Goal: Task Accomplishment & Management: Complete application form

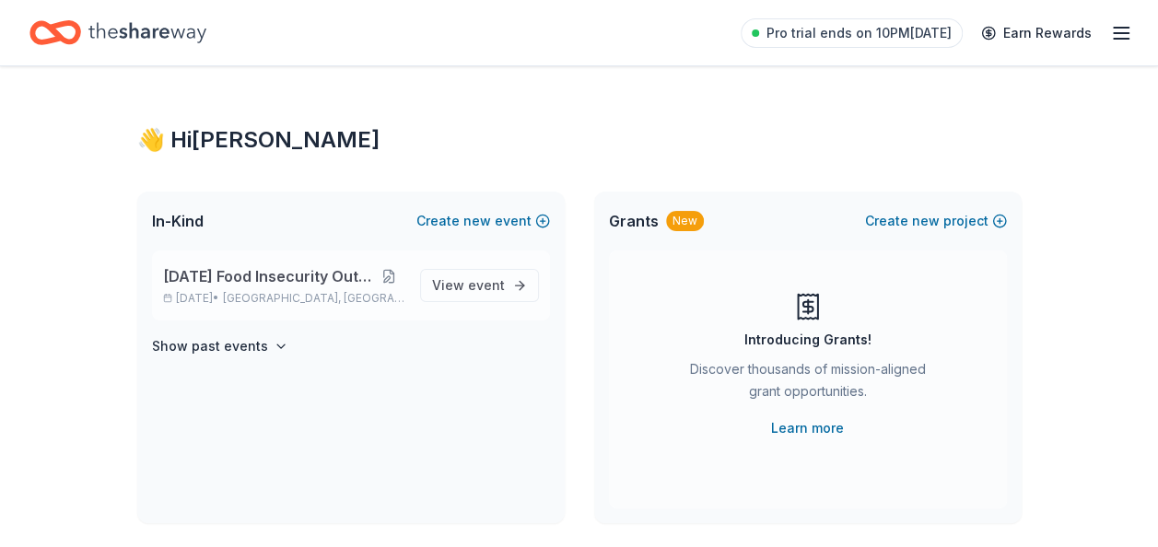
click at [394, 282] on button at bounding box center [388, 276] width 32 height 15
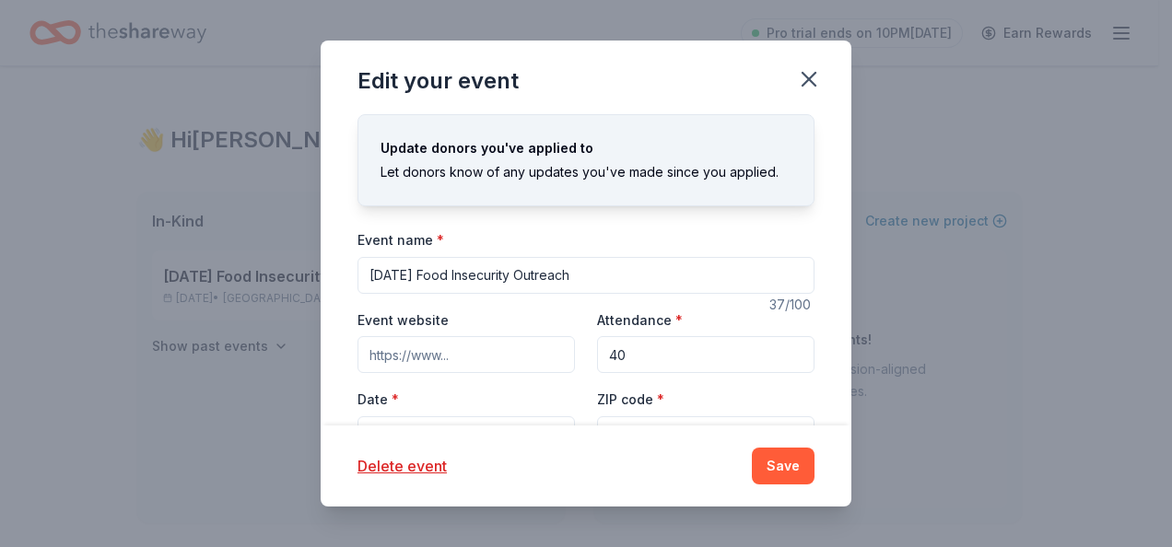
click at [524, 276] on input "[DATE] Food Insecurity Outreach" at bounding box center [586, 275] width 457 height 37
click at [546, 276] on input "[DATE] Food Insecurity Outreach" at bounding box center [586, 275] width 457 height 37
click at [546, 276] on input "Outreach" at bounding box center [586, 275] width 457 height 37
type input "O"
type input "Christmas Clothing and Coat Drive"
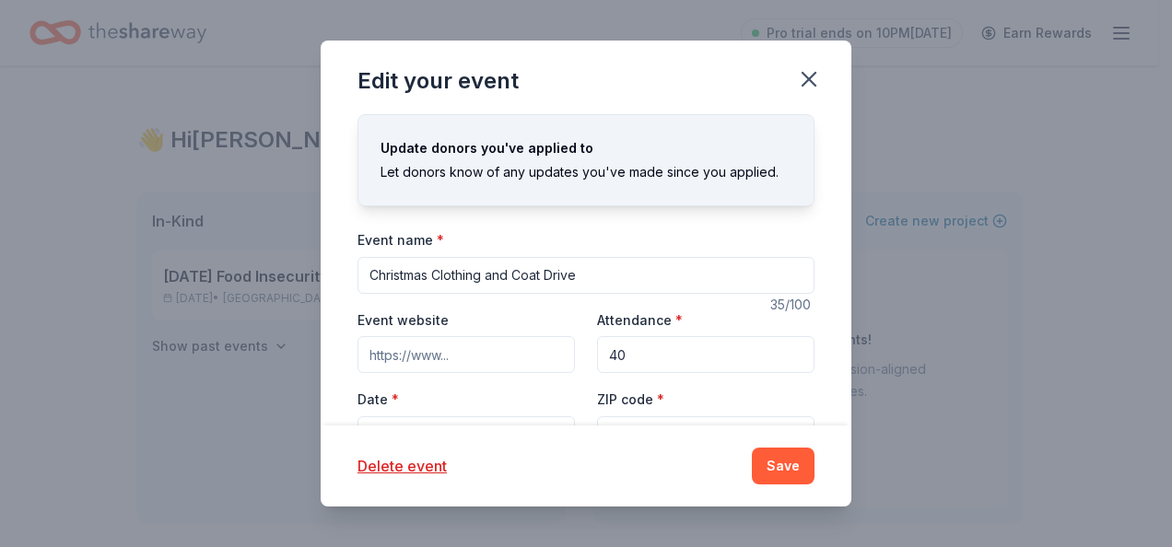
click at [655, 362] on input "40" at bounding box center [705, 354] width 217 height 37
type input "4"
click at [653, 351] on input "Attendance *" at bounding box center [705, 354] width 217 height 37
type input "50"
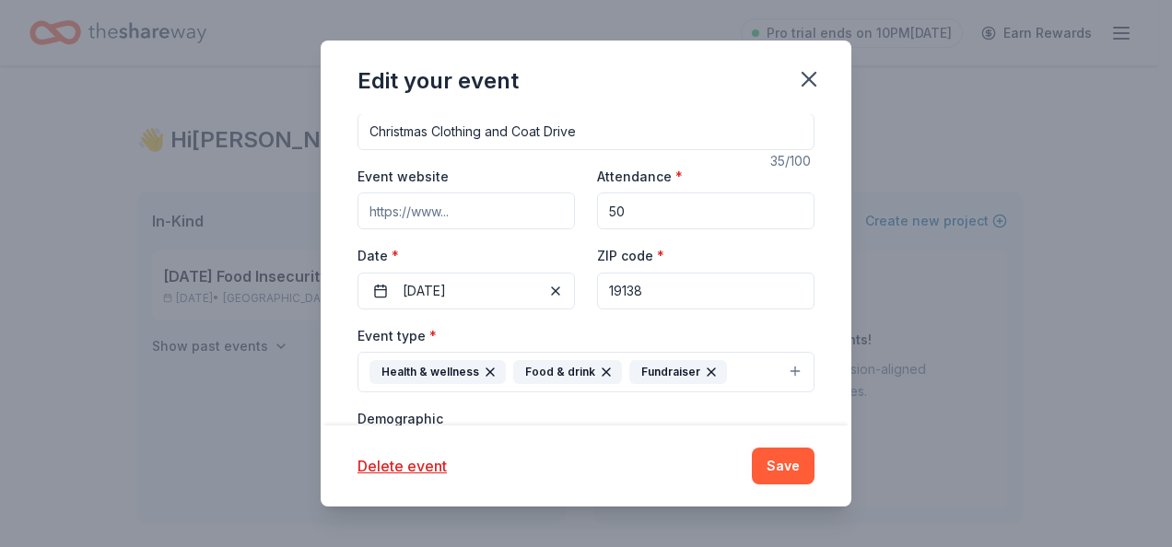
scroll to position [159, 0]
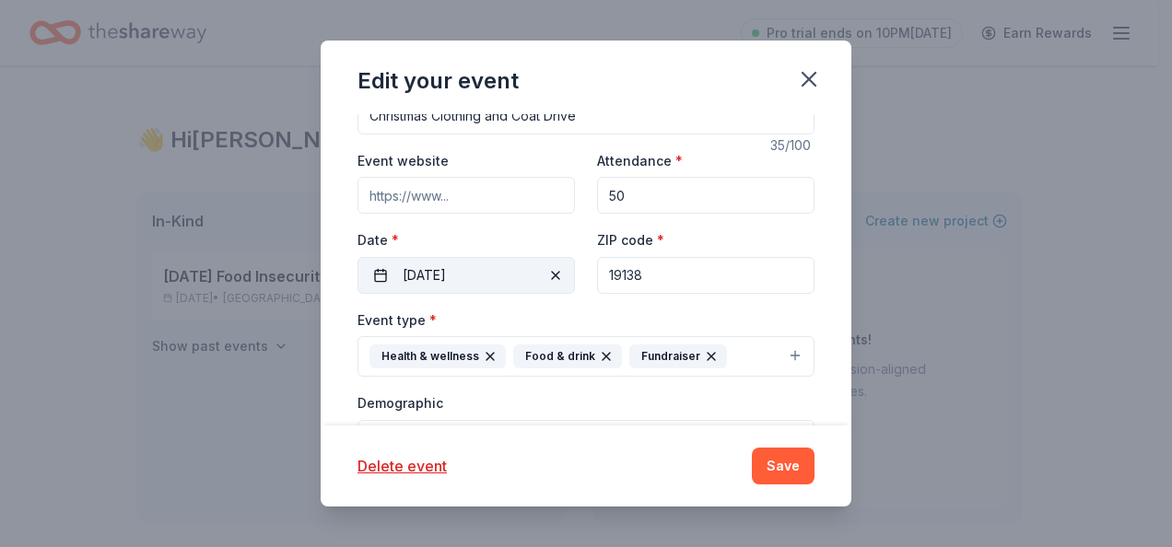
click at [551, 275] on span "button" at bounding box center [556, 275] width 22 height 22
click at [381, 274] on button "Pick a date" at bounding box center [466, 275] width 217 height 37
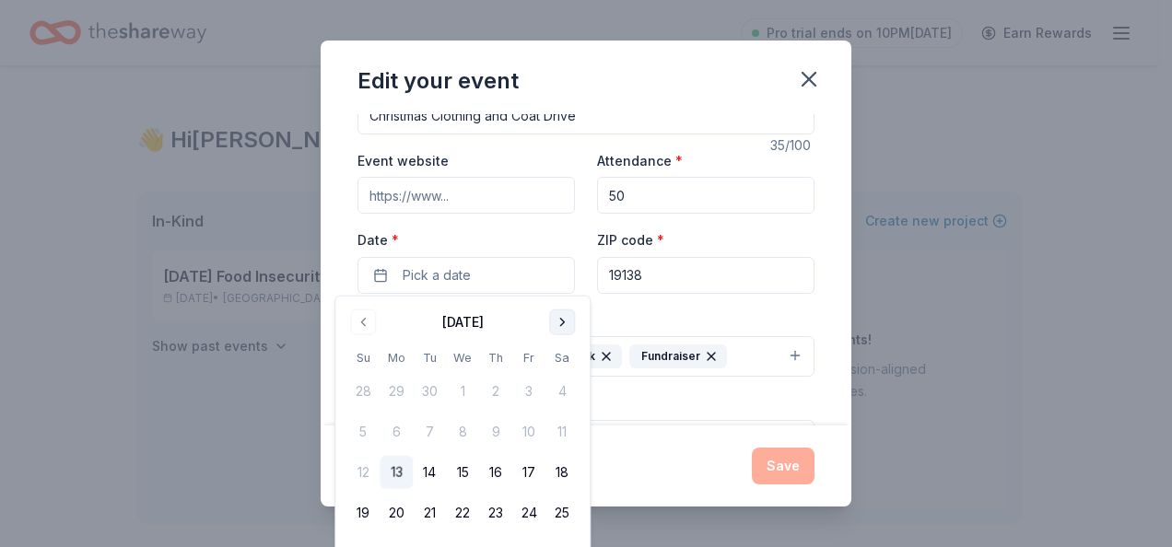
click at [566, 317] on button "Go to next month" at bounding box center [562, 323] width 26 height 26
click at [568, 470] on button "20" at bounding box center [562, 472] width 33 height 33
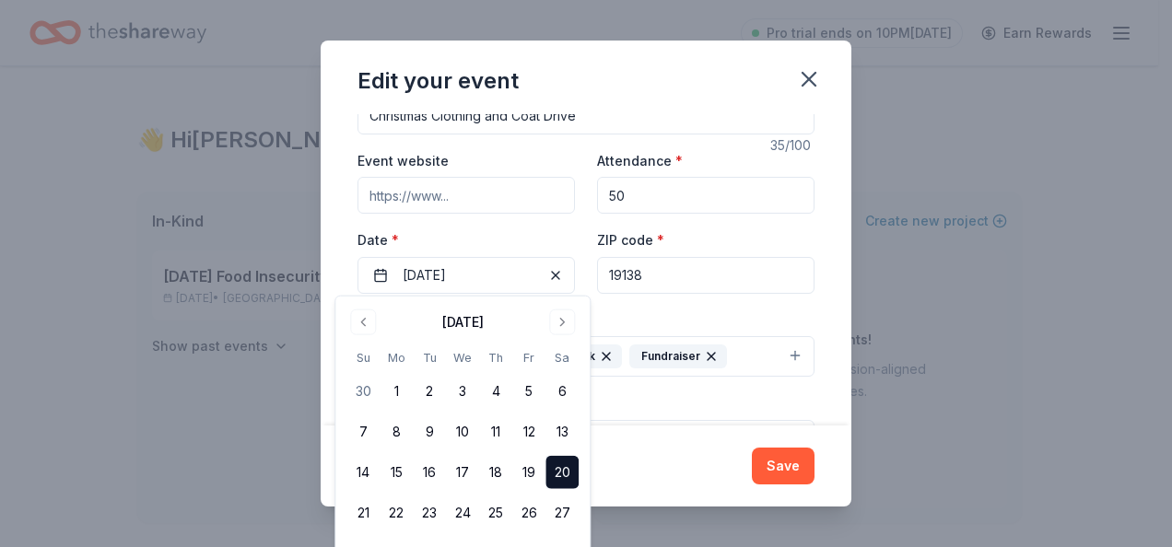
click at [820, 299] on div "Update donors you've applied to Let donors know of any updates you've made sinc…" at bounding box center [586, 269] width 531 height 311
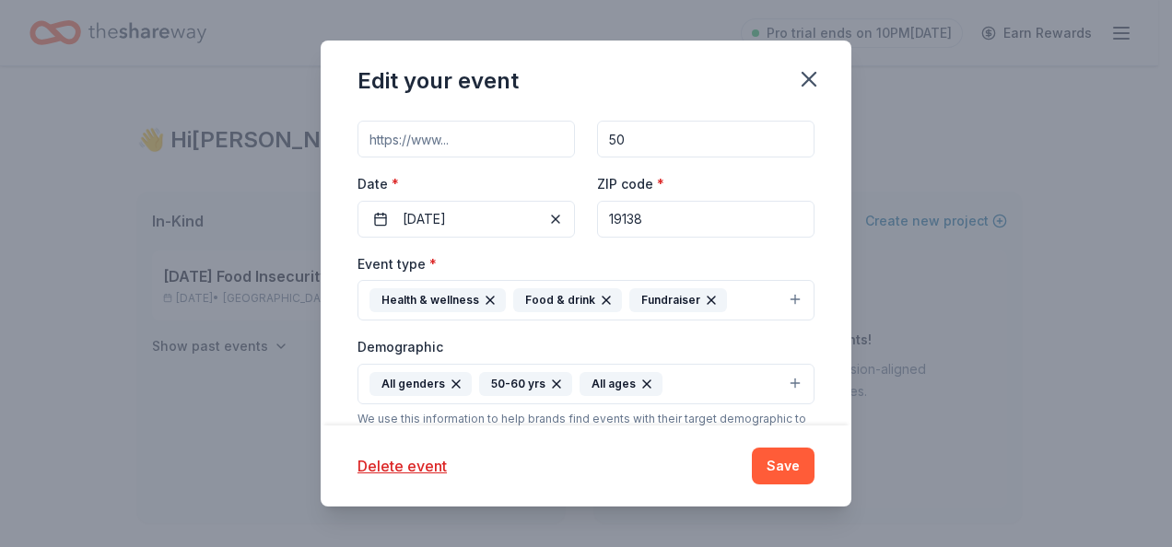
scroll to position [233, 0]
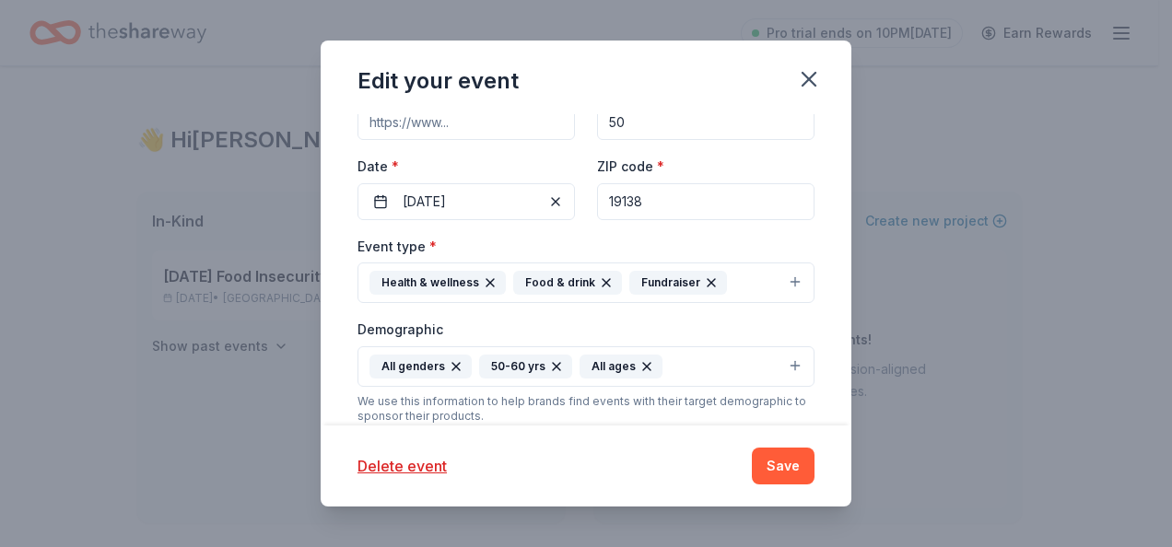
click at [780, 278] on button "Health & wellness Food & drink Fundraiser" at bounding box center [586, 283] width 457 height 41
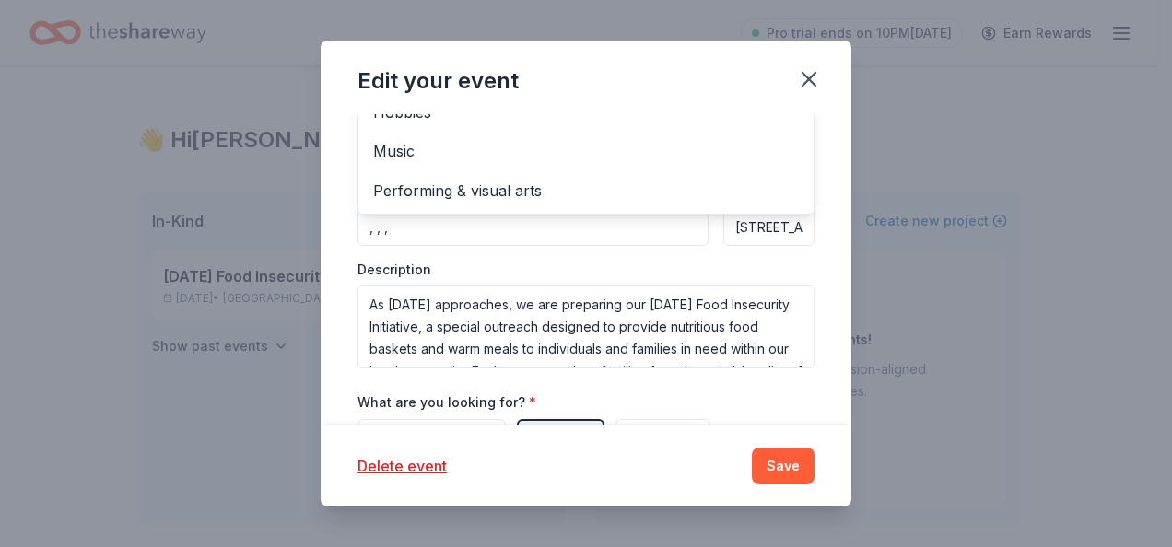
scroll to position [528, 0]
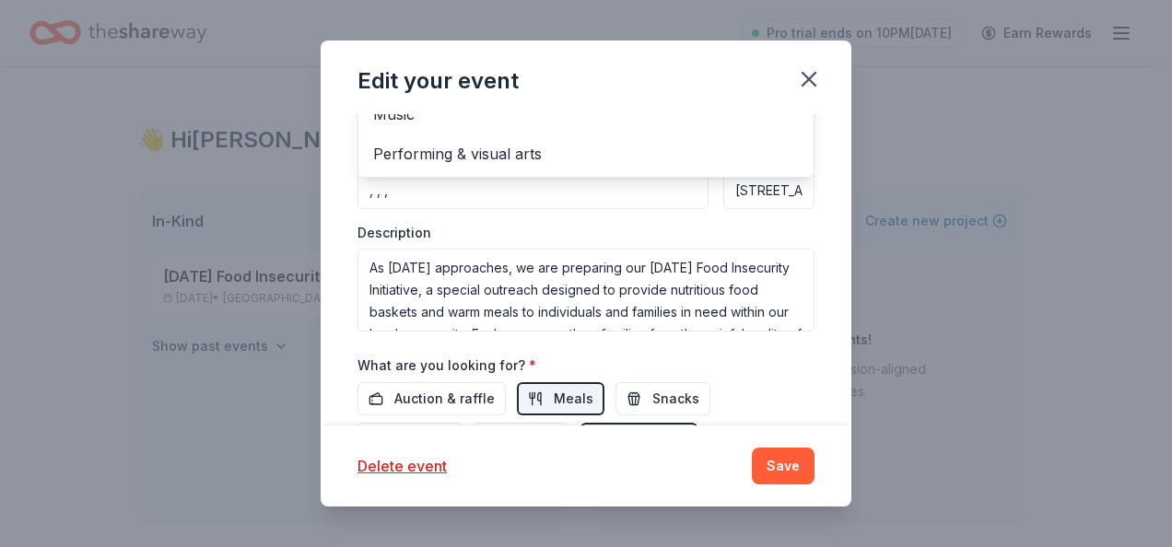
click at [732, 368] on div "Event name * Christmas Clothing and Coat Drive 35 /100 Event website Attendance…" at bounding box center [586, 128] width 457 height 855
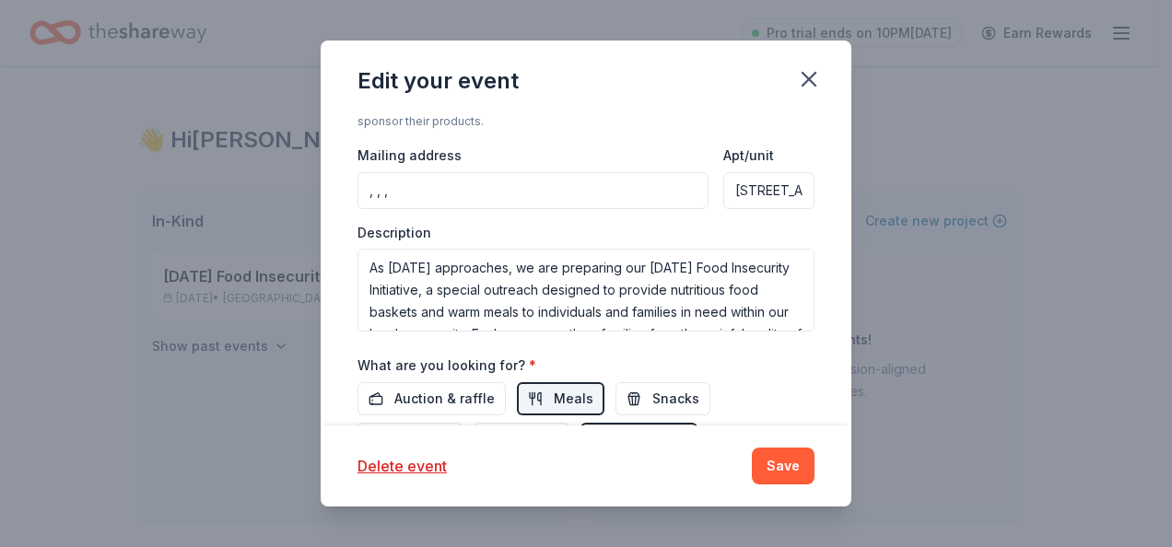
scroll to position [243, 0]
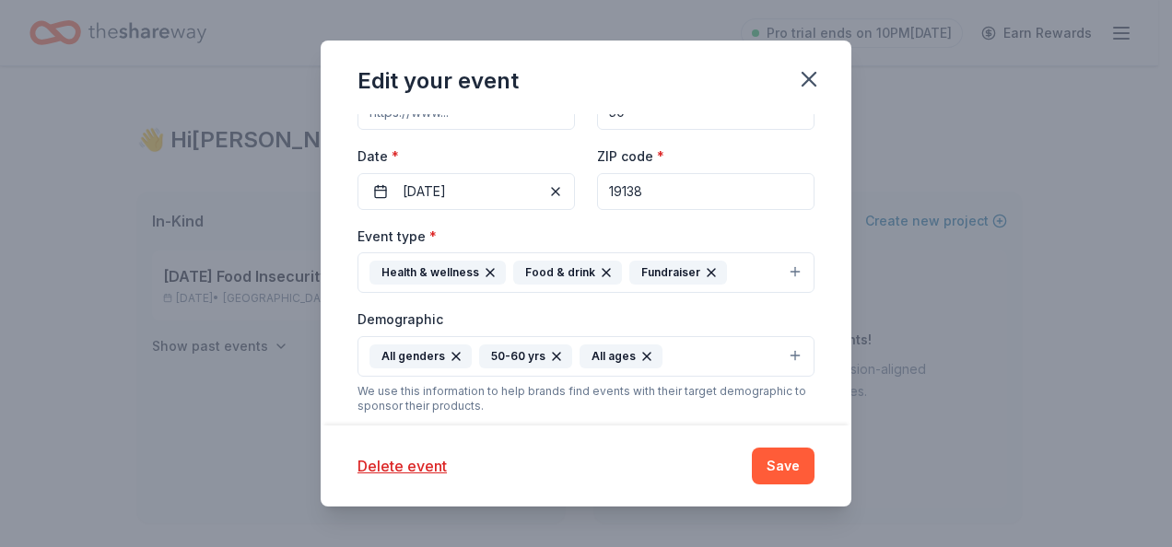
click at [599, 267] on icon "button" at bounding box center [606, 272] width 15 height 15
click at [487, 272] on icon "button" at bounding box center [490, 272] width 15 height 15
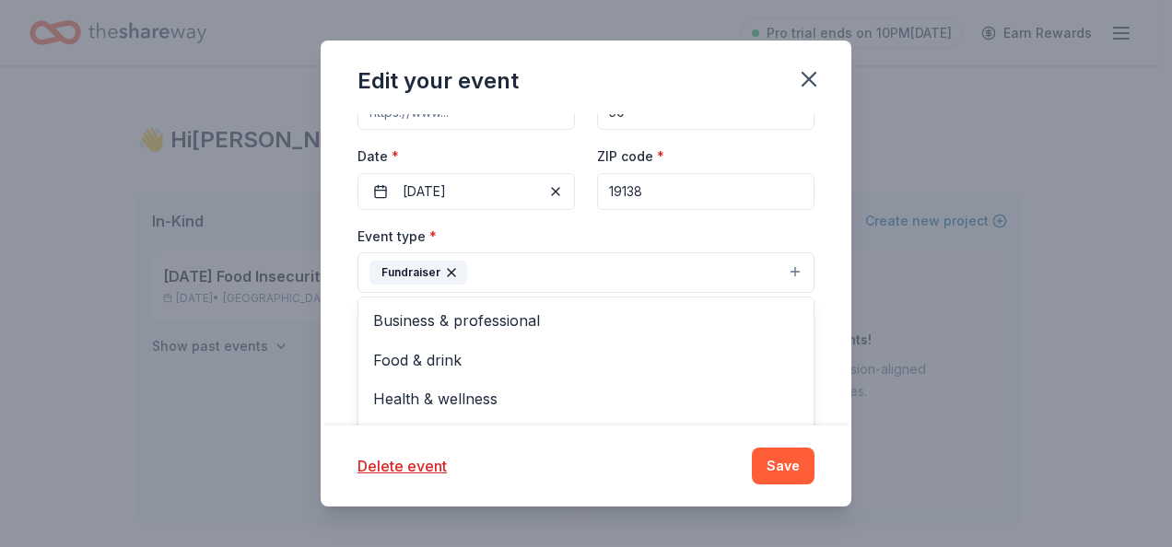
click at [776, 268] on button "Fundraiser" at bounding box center [586, 272] width 457 height 41
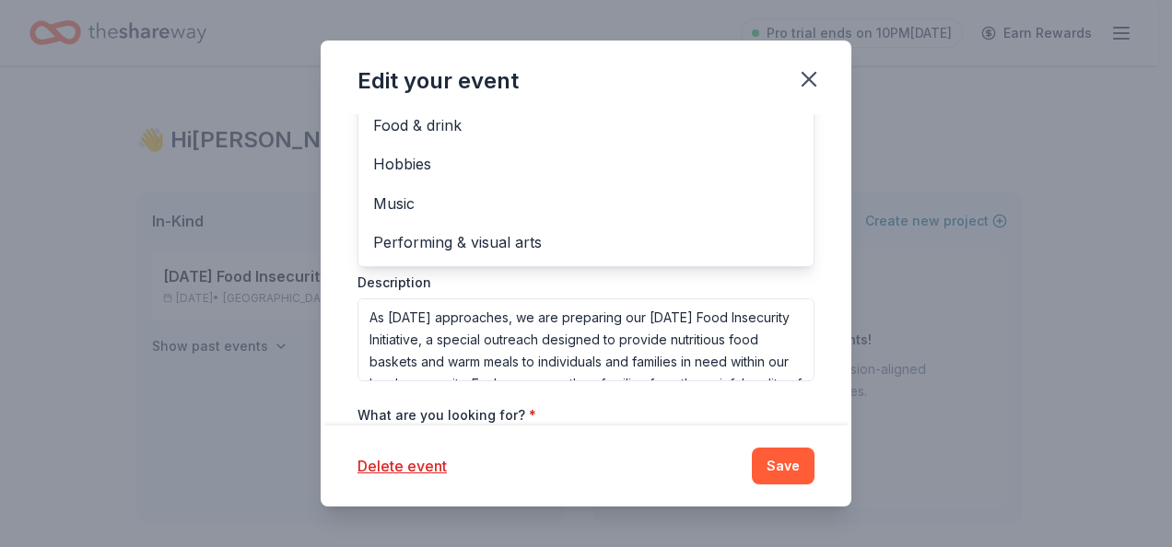
scroll to position [516, 0]
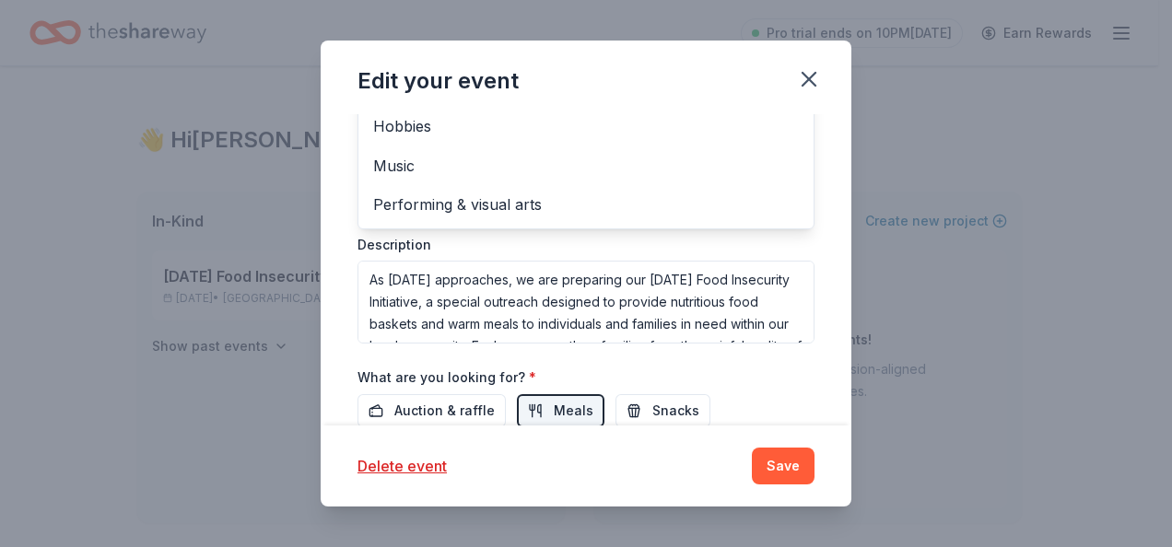
click at [472, 278] on div "Event type * Fundraiser Health & wellness Business & professional Food & drink …" at bounding box center [586, 148] width 457 height 392
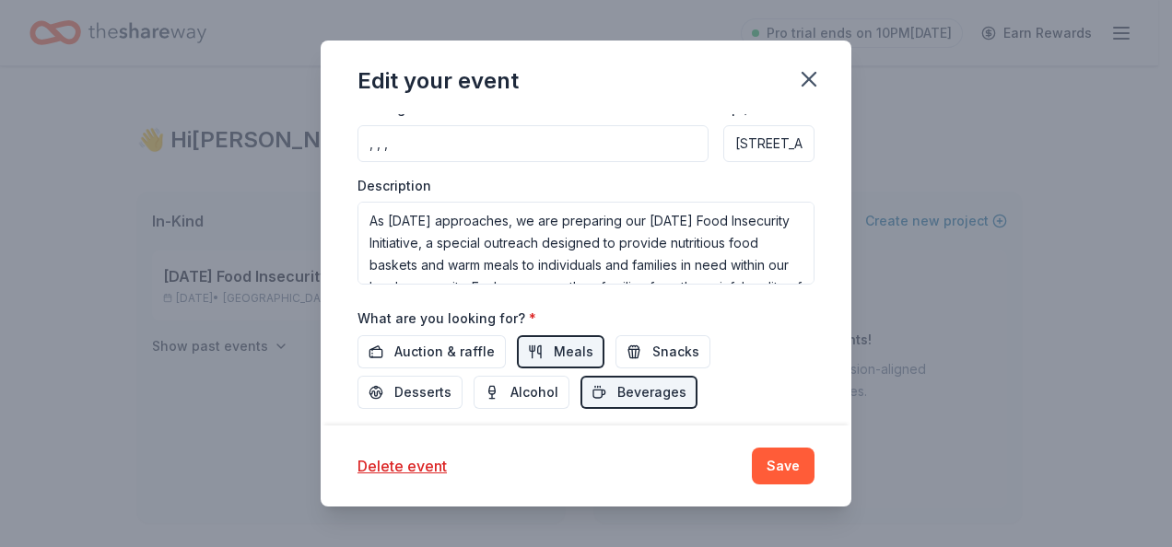
scroll to position [612, 0]
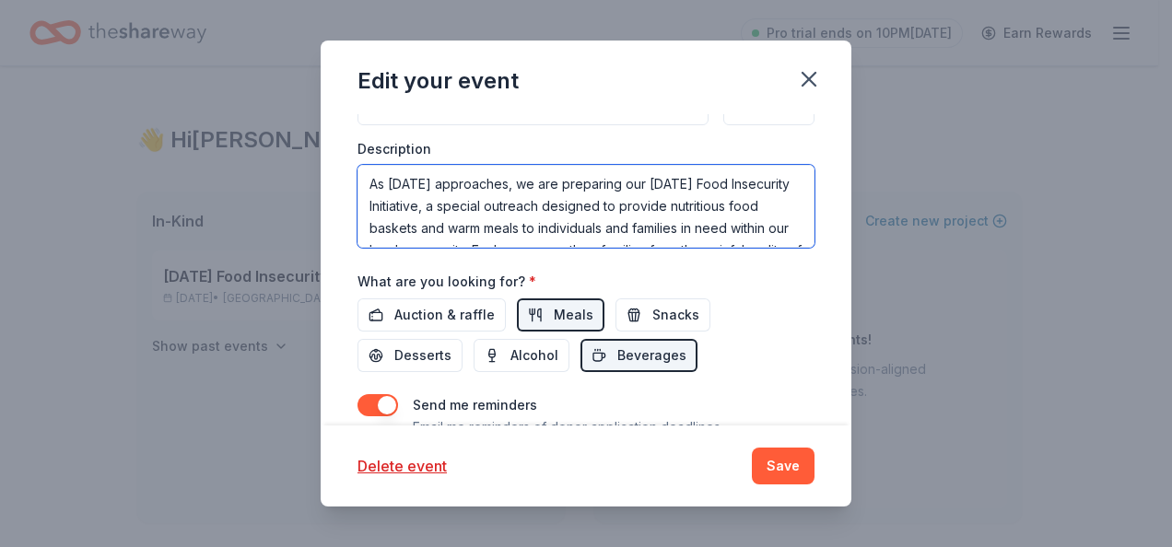
click at [544, 192] on textarea "As [DATE] approaches, we are preparing our [DATE] Food Insecurity Initiative, a…" at bounding box center [586, 206] width 457 height 83
click at [468, 181] on textarea "As [DATE] approaches, we are preparing our [DATE] Food Insecurity Initiative, a…" at bounding box center [586, 206] width 457 height 83
drag, startPoint x: 457, startPoint y: 168, endPoint x: 549, endPoint y: 190, distance: 94.8
click at [387, 182] on textarea "As approachet outreach designed to provide nutritious food baskets and warm mea…" at bounding box center [586, 206] width 457 height 83
click at [733, 177] on textarea "As the holidays approaches our goal is to have an outreach designed to provide …" at bounding box center [586, 206] width 457 height 83
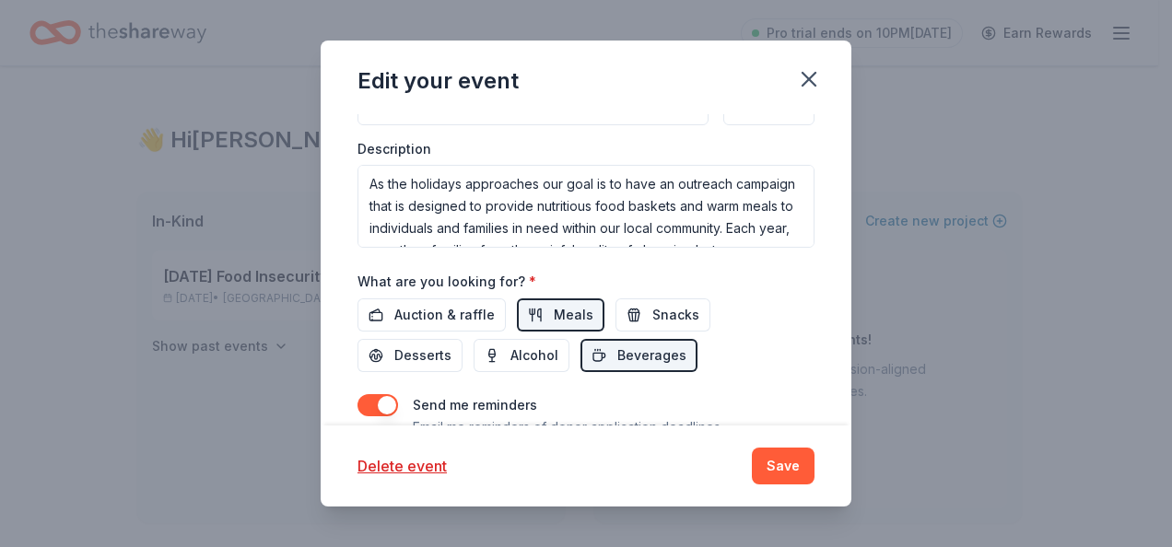
click at [546, 250] on div "Event name * Christmas Clothing and Coat Drive 35 /100 Event website Attendance…" at bounding box center [586, 44] width 457 height 855
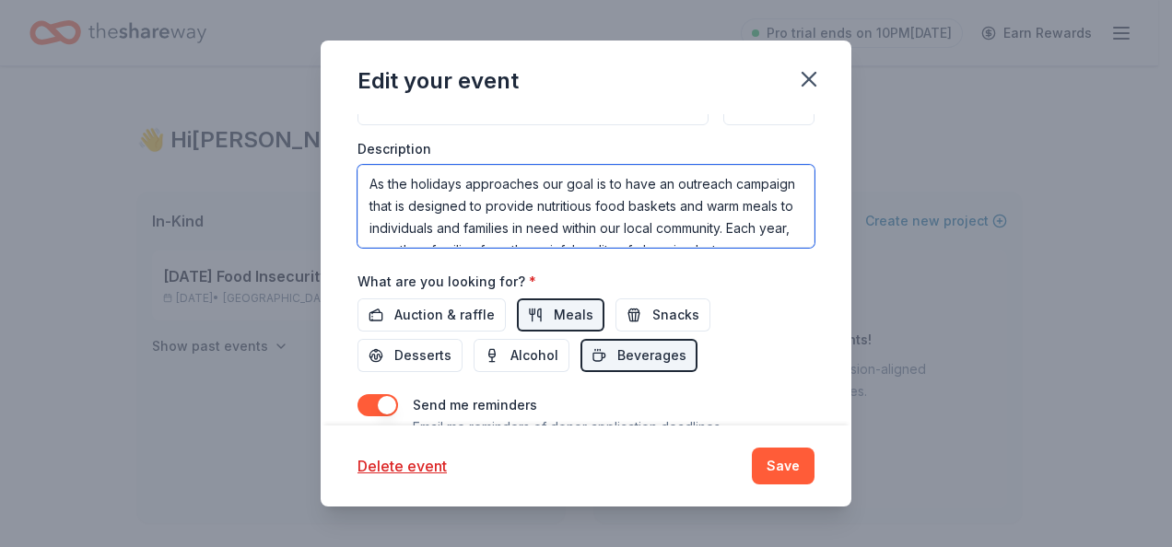
click at [737, 202] on textarea "As the holidays approaches our goal is to have an outreach campaign that is des…" at bounding box center [586, 206] width 457 height 83
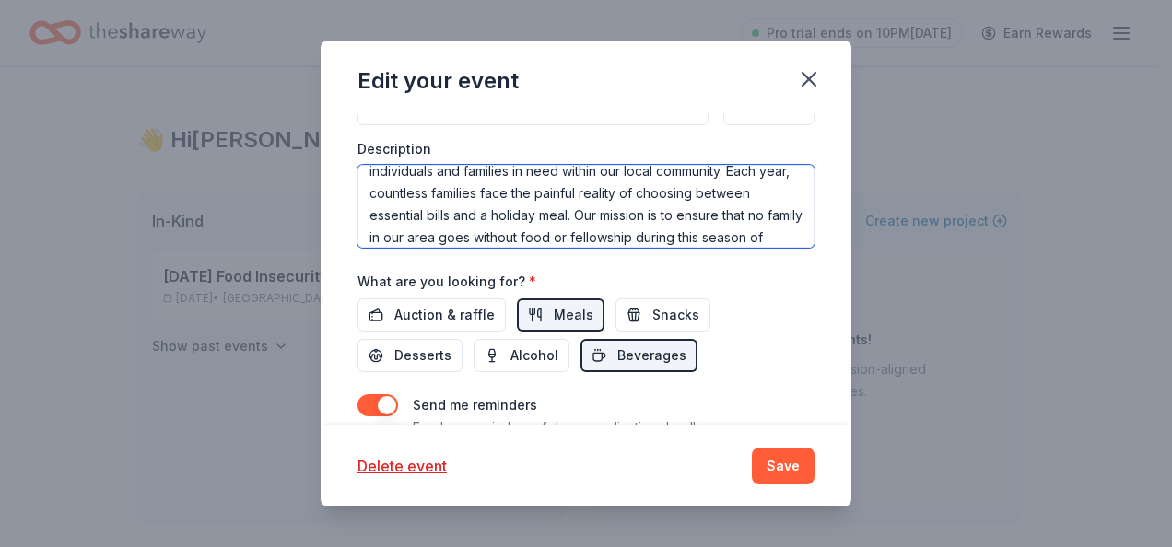
scroll to position [74, 0]
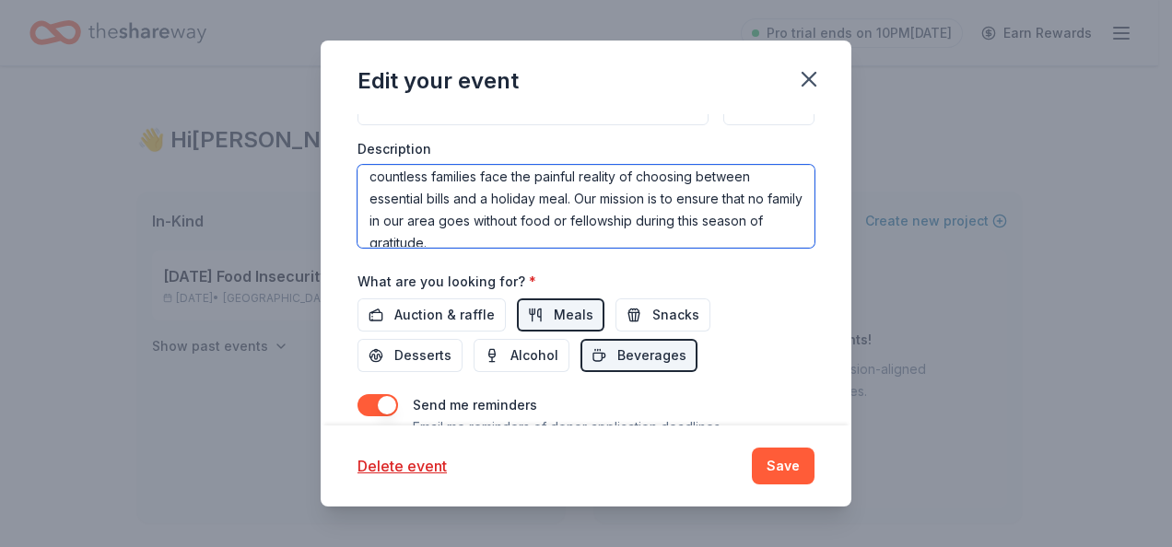
click at [700, 193] on textarea "As the holidays approaches our goal is to have an outreach campaign that is des…" at bounding box center [586, 206] width 457 height 83
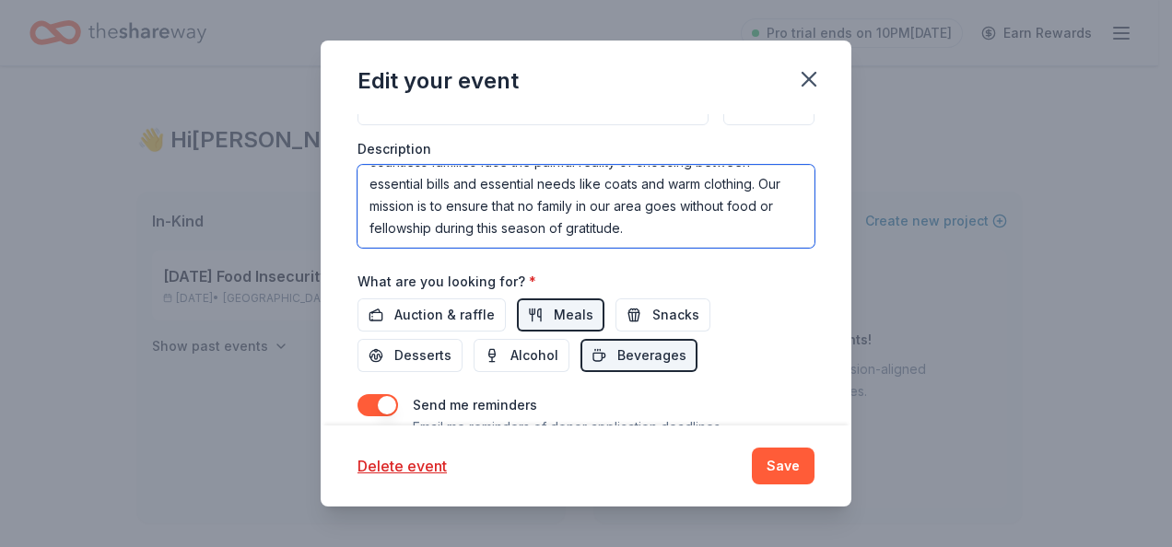
scroll to position [111, 0]
click at [442, 237] on textarea "As the holidays approaches our goal is to have an outreach campaign that is des…" at bounding box center [586, 206] width 457 height 83
type textarea "As the holidays approaches our goal is to have an outreach campaign that is des…"
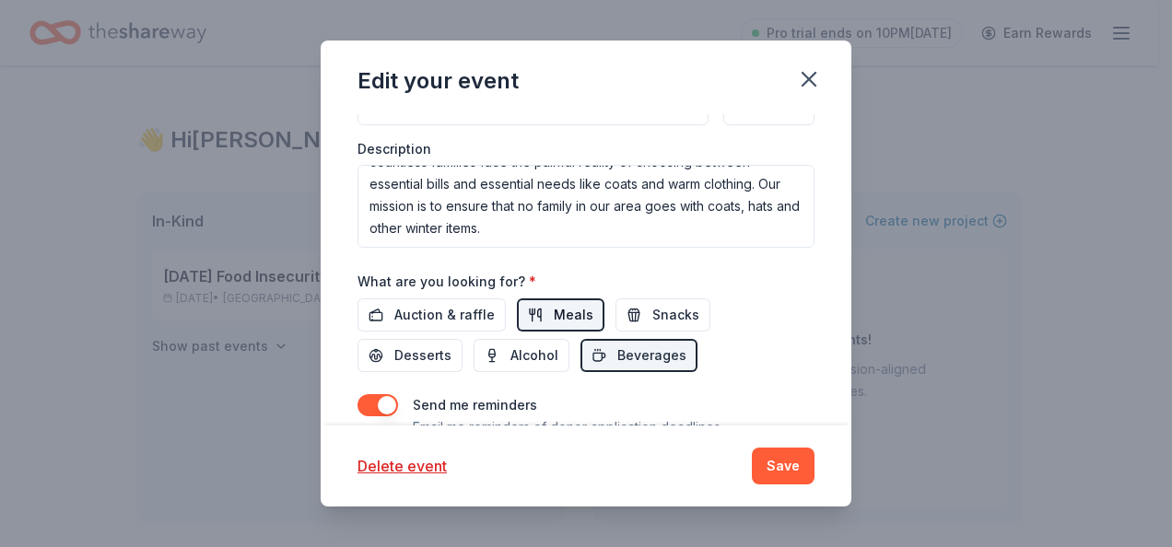
click at [571, 319] on span "Meals" at bounding box center [574, 315] width 40 height 22
click at [681, 351] on button "Beverages" at bounding box center [639, 355] width 117 height 33
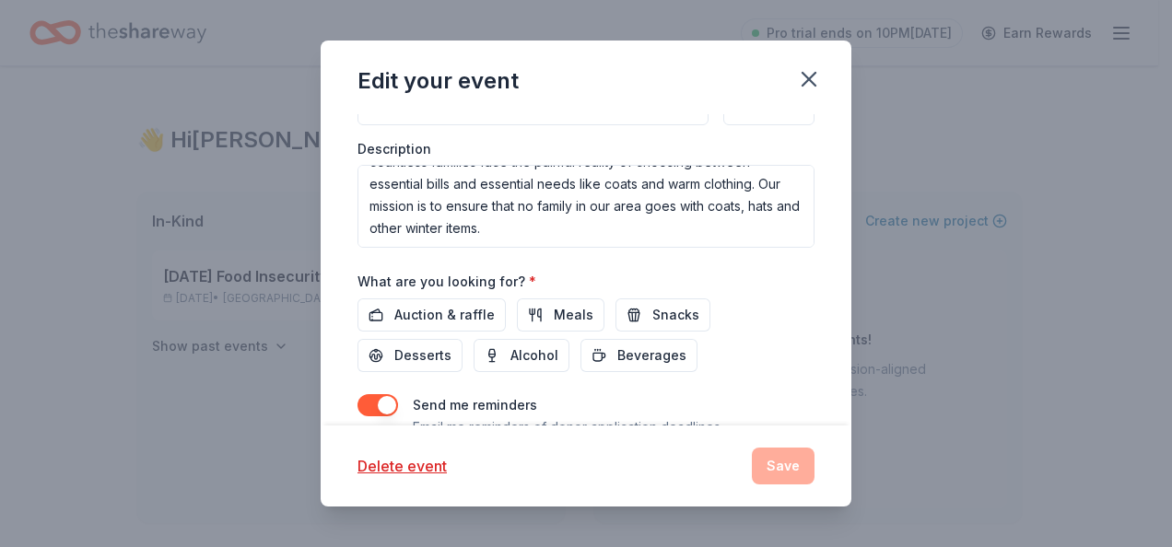
click at [759, 315] on div "Auction & raffle Meals Snacks Desserts Alcohol Beverages" at bounding box center [586, 336] width 457 height 74
click at [757, 354] on div "Auction & raffle Meals Snacks Desserts Alcohol Beverages" at bounding box center [586, 336] width 457 height 74
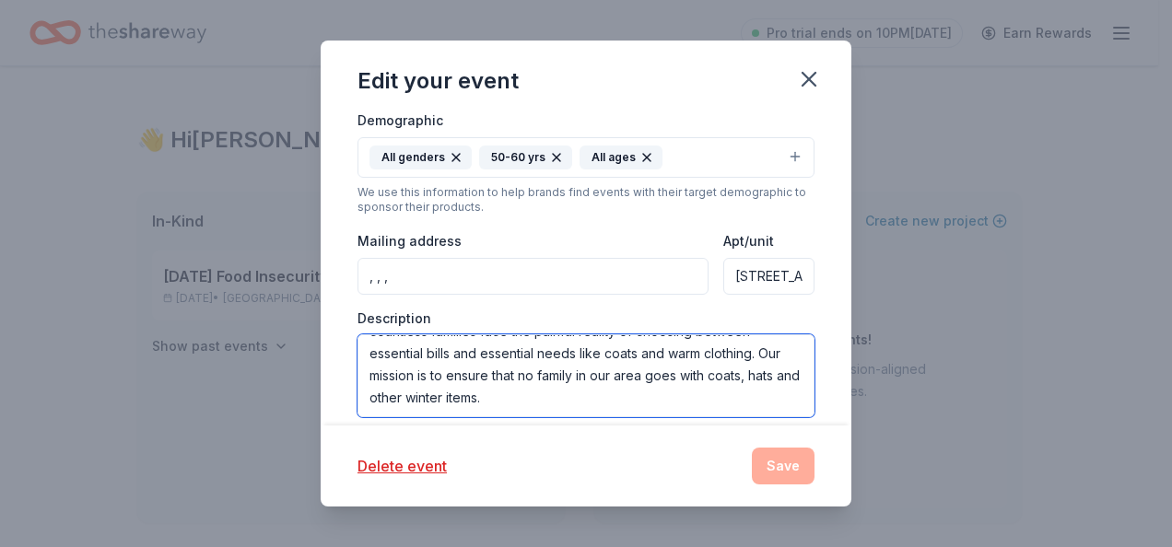
drag, startPoint x: 365, startPoint y: 353, endPoint x: 688, endPoint y: 389, distance: 325.4
click at [688, 389] on textarea "As the holidays approaches our goal is to have an outreach campaign that is des…" at bounding box center [586, 376] width 457 height 83
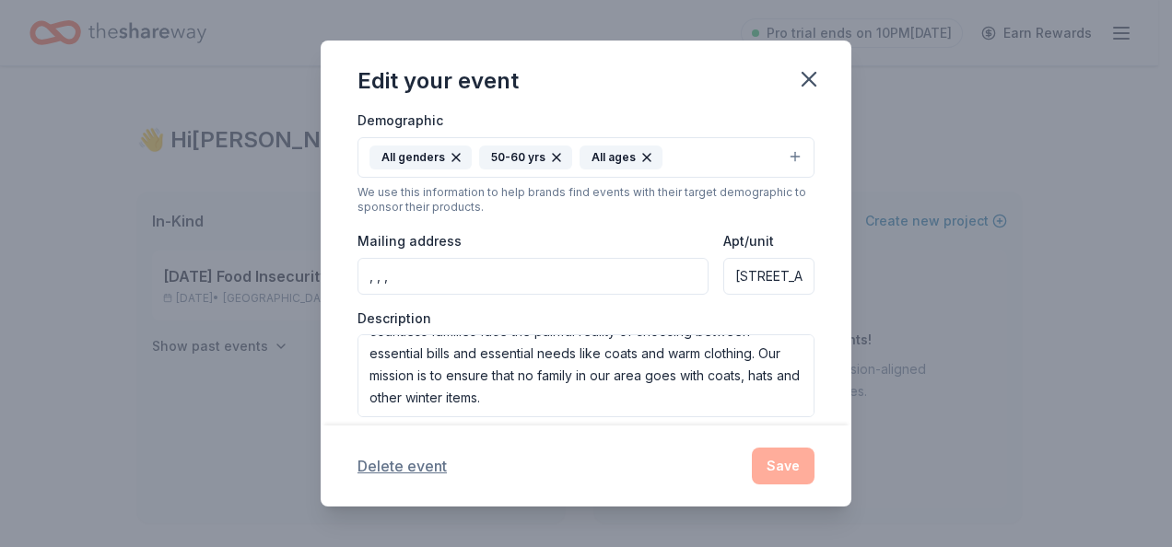
click at [393, 465] on button "Delete event" at bounding box center [402, 466] width 89 height 22
click at [805, 74] on icon "button" at bounding box center [809, 79] width 26 height 26
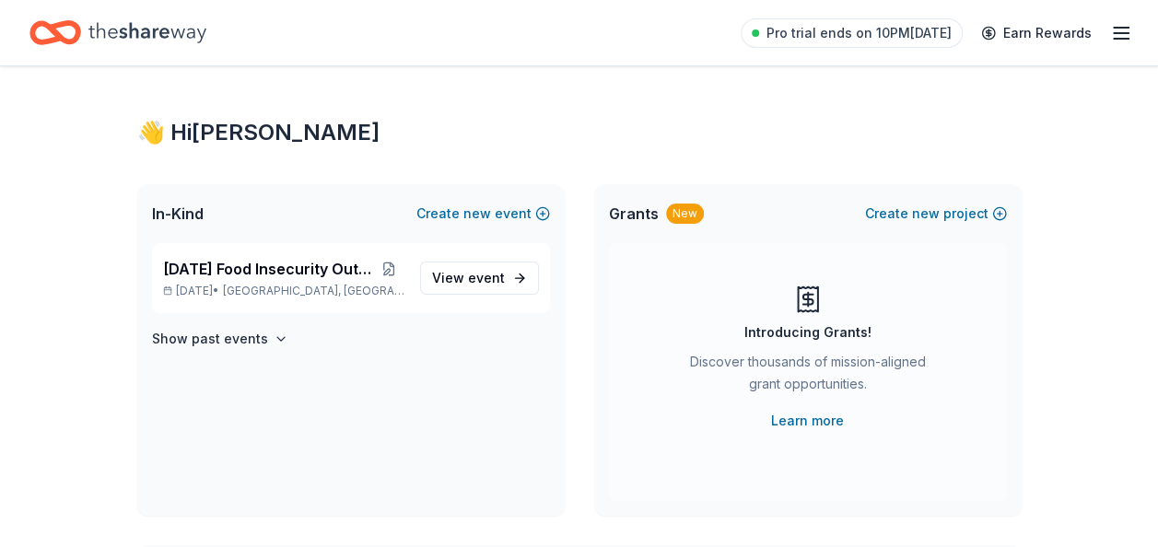
scroll to position [0, 0]
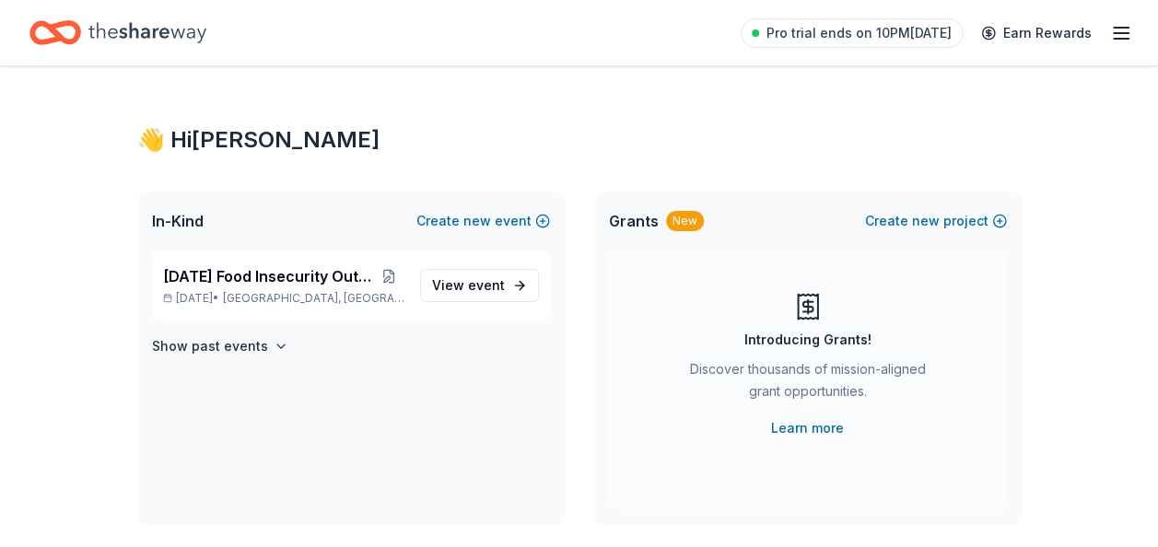
click at [169, 39] on icon "Home" at bounding box center [147, 33] width 118 height 38
click at [167, 35] on icon "Home" at bounding box center [147, 32] width 118 height 20
click at [1119, 35] on icon "button" at bounding box center [1121, 33] width 22 height 22
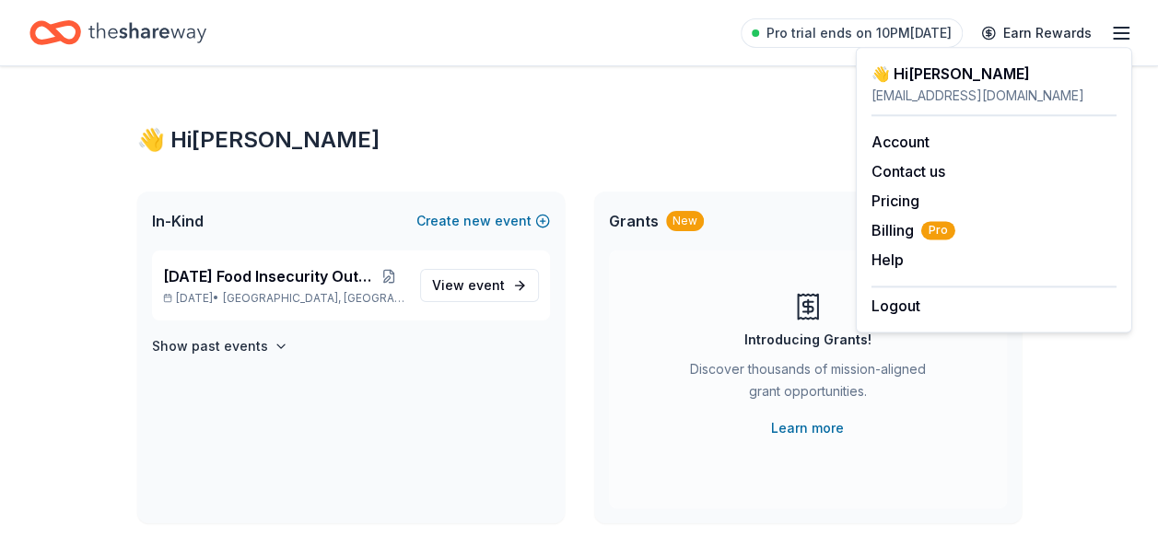
click at [763, 201] on div "Grants New Create new project" at bounding box center [808, 221] width 428 height 59
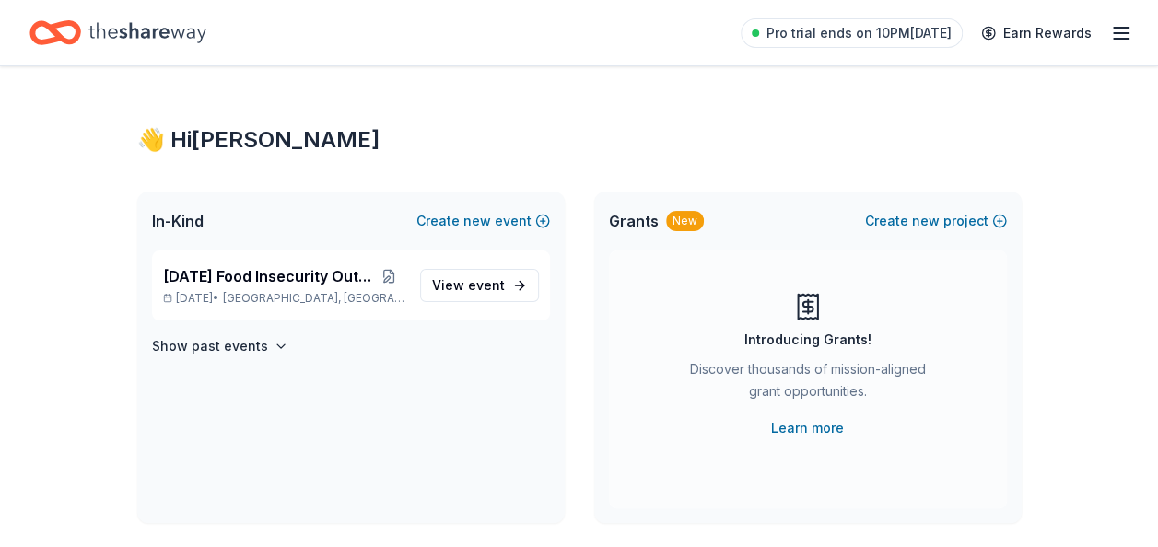
click at [130, 37] on icon "Home" at bounding box center [147, 32] width 118 height 20
click at [1117, 25] on icon "button" at bounding box center [1121, 33] width 22 height 22
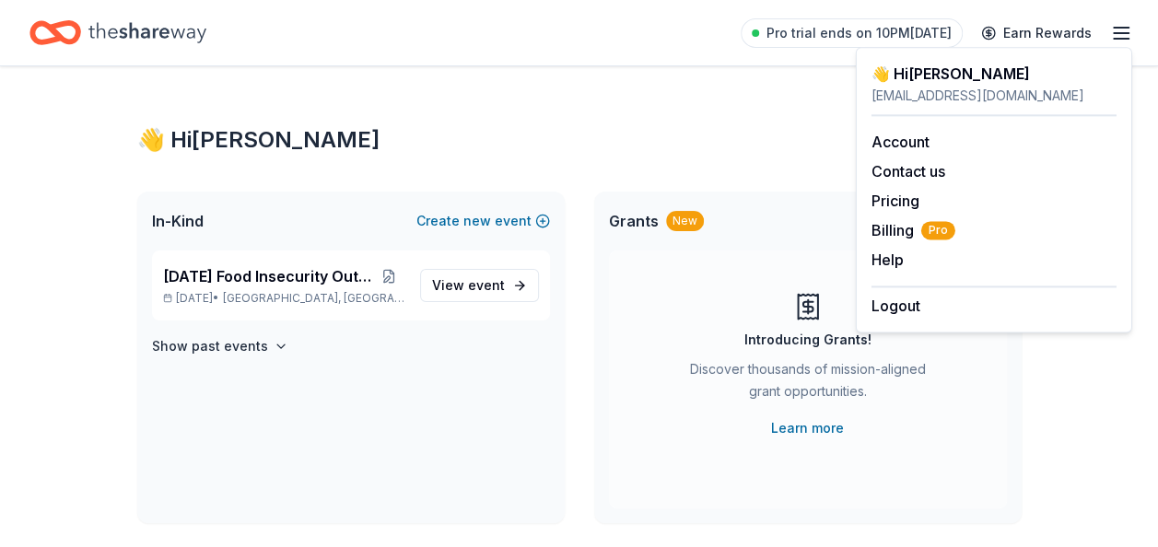
click at [1117, 25] on icon "button" at bounding box center [1121, 33] width 22 height 22
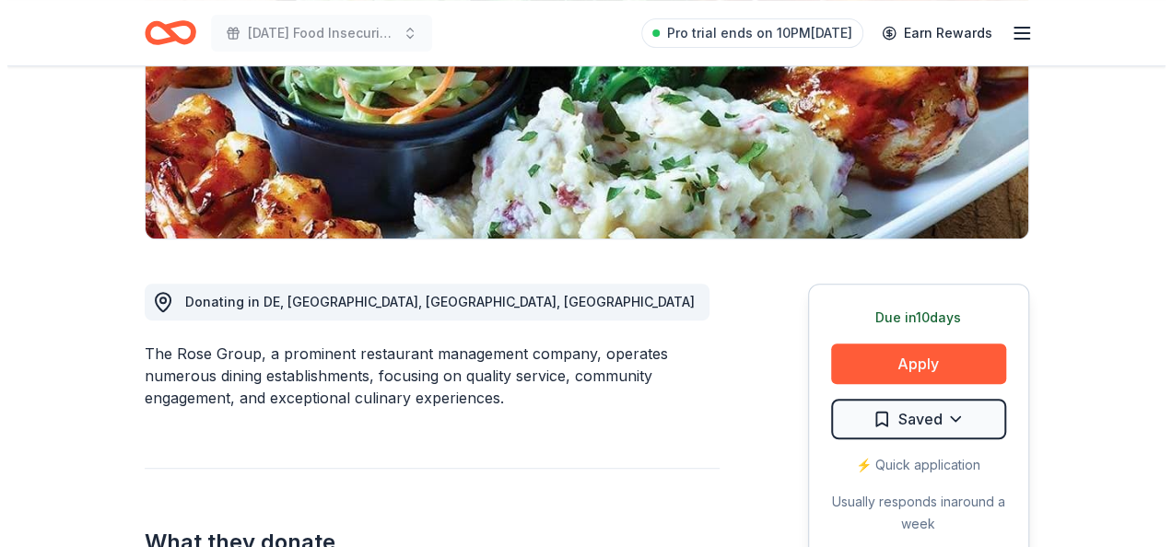
scroll to position [369, 0]
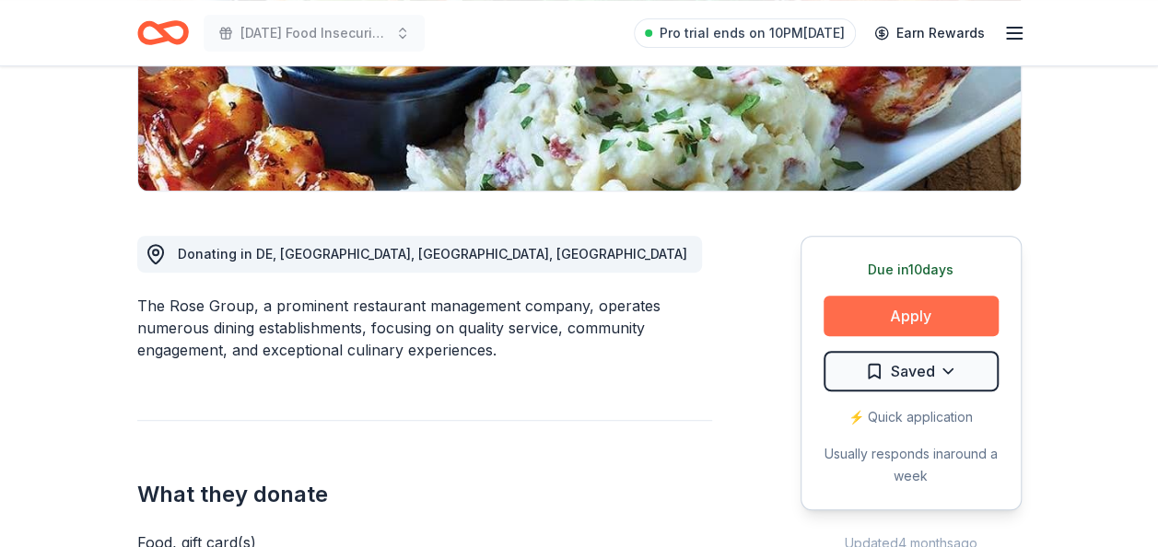
click at [932, 316] on button "Apply" at bounding box center [911, 316] width 175 height 41
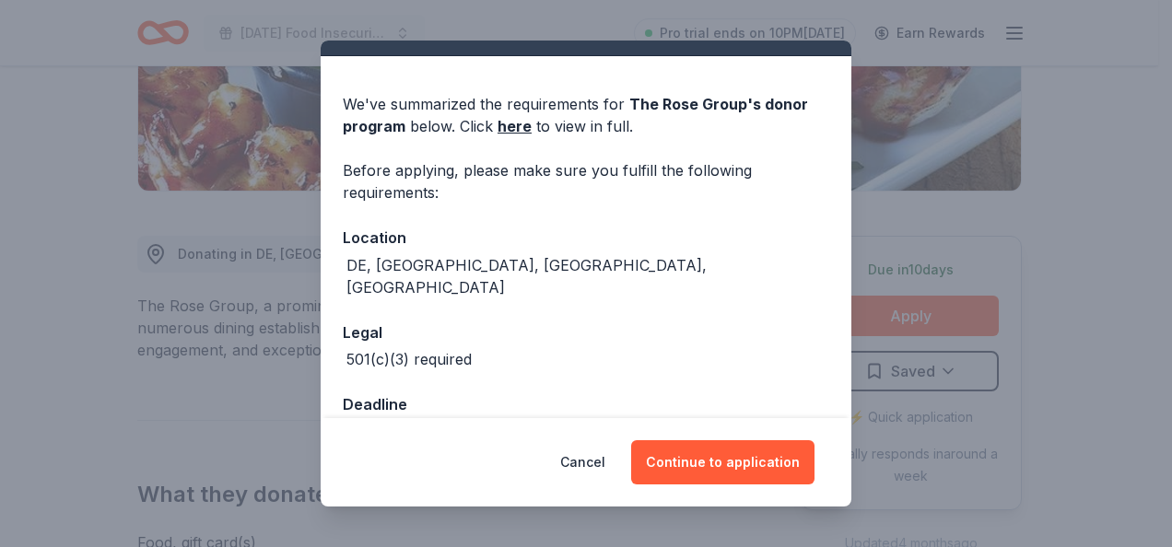
scroll to position [65, 0]
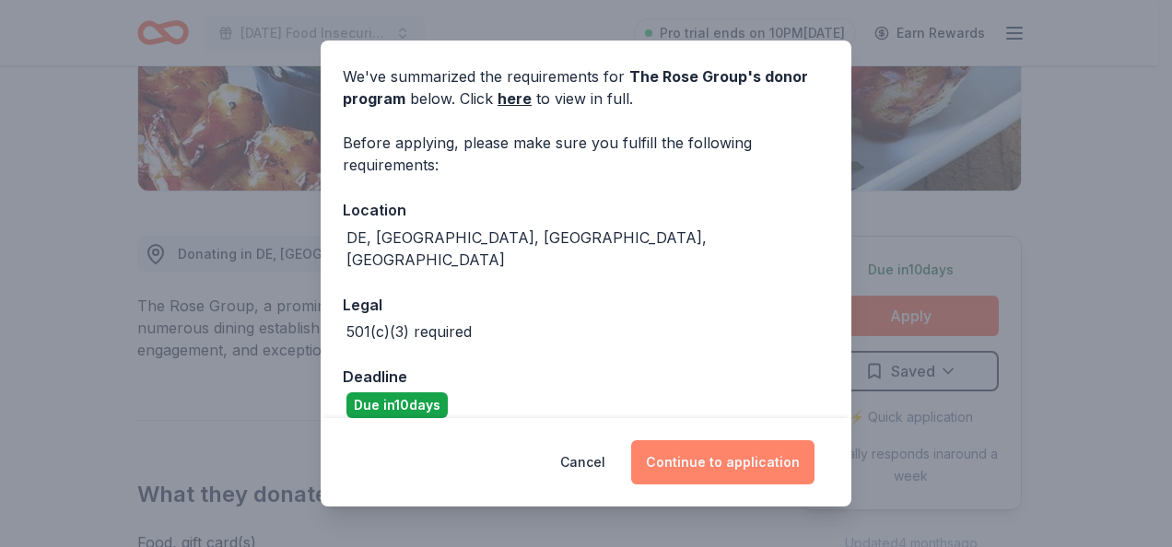
click at [732, 470] on button "Continue to application" at bounding box center [722, 462] width 183 height 44
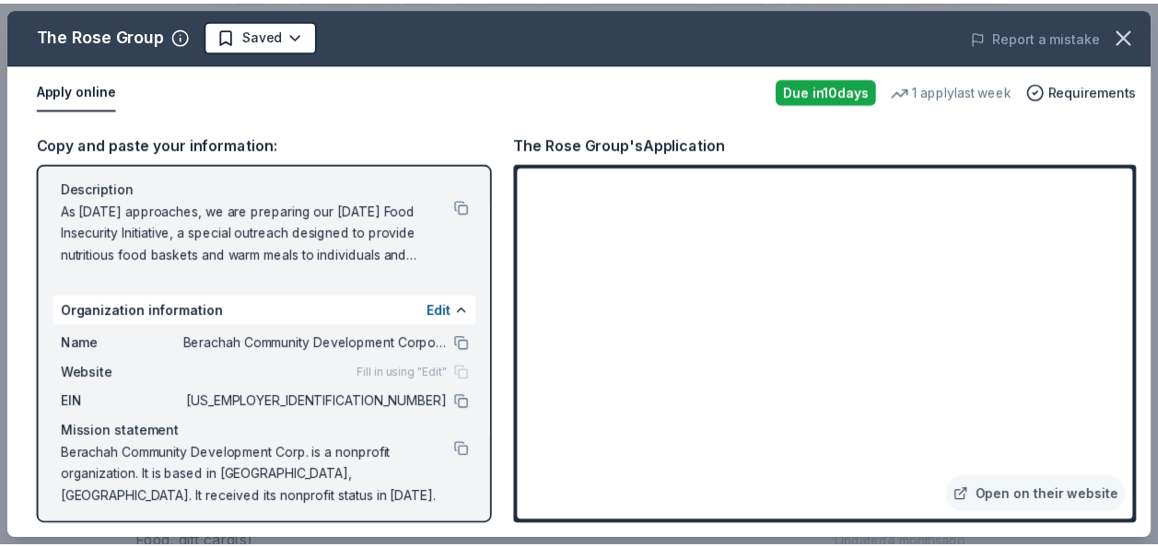
scroll to position [209, 0]
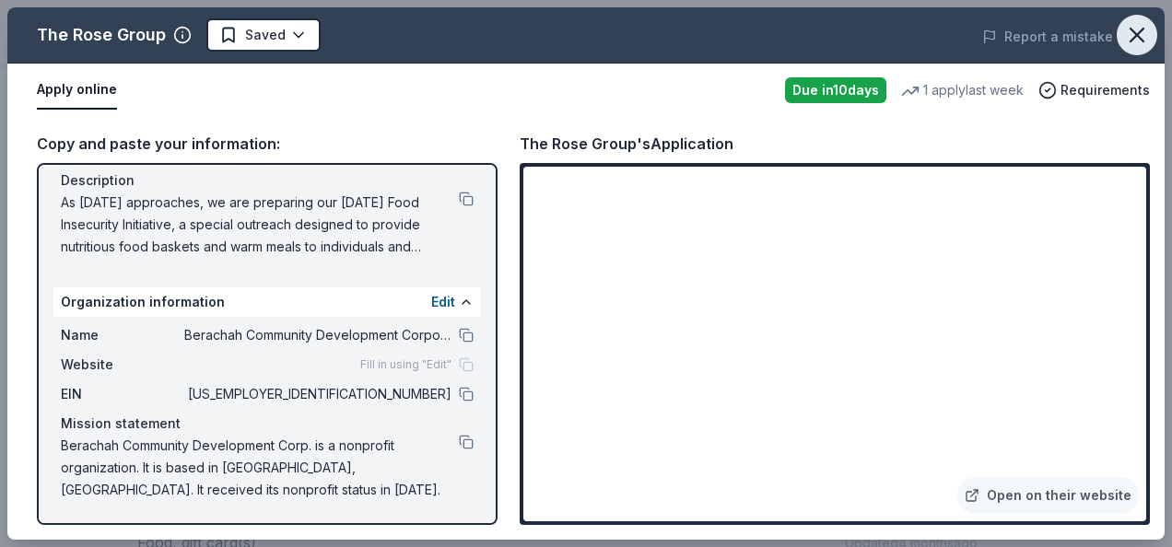
click at [1145, 33] on icon "button" at bounding box center [1137, 35] width 26 height 26
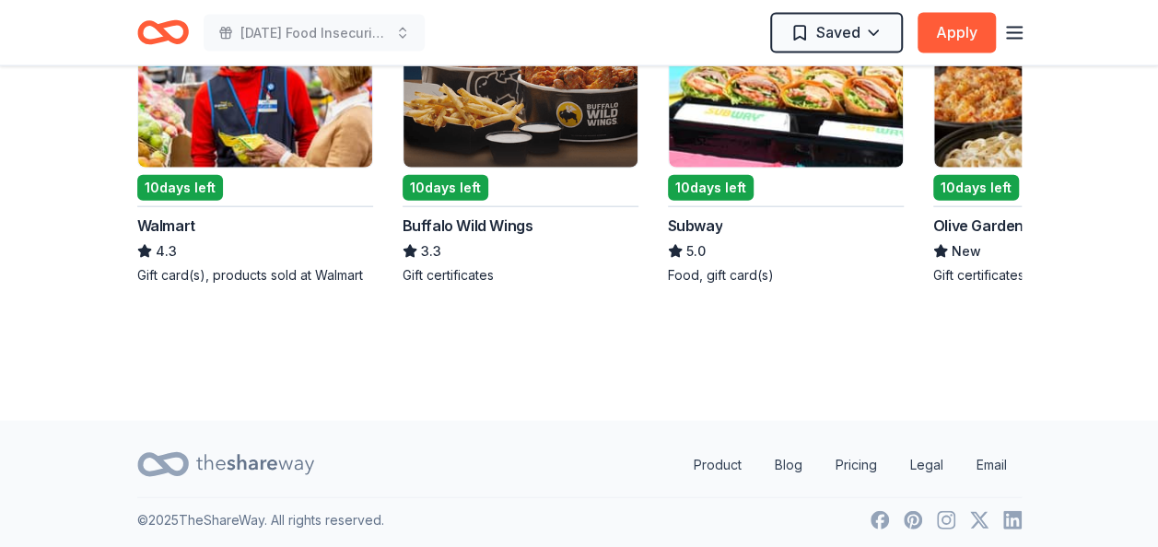
scroll to position [2072, 0]
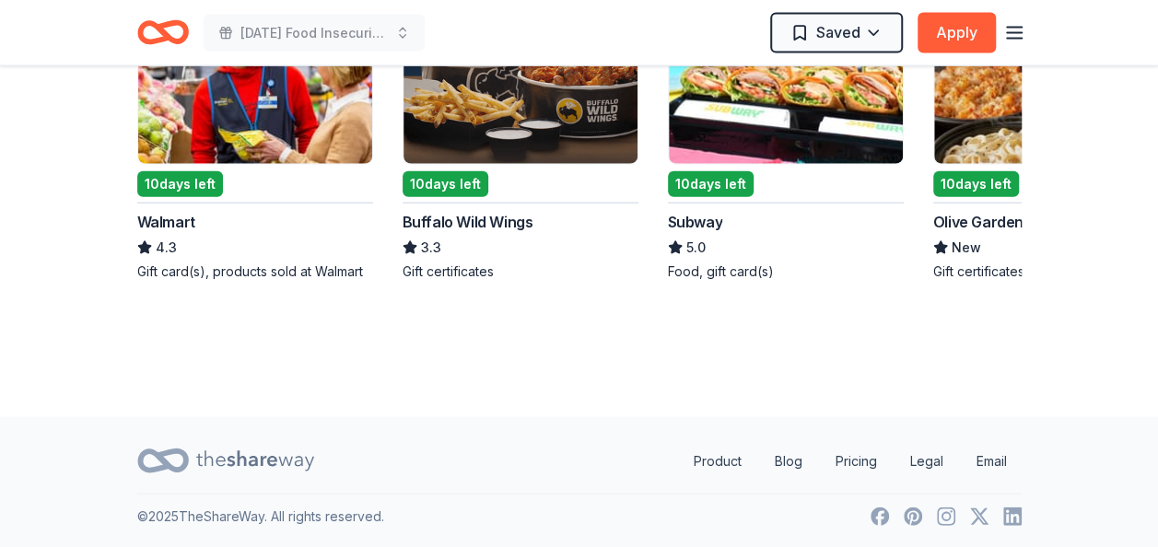
click at [799, 149] on img at bounding box center [786, 76] width 234 height 175
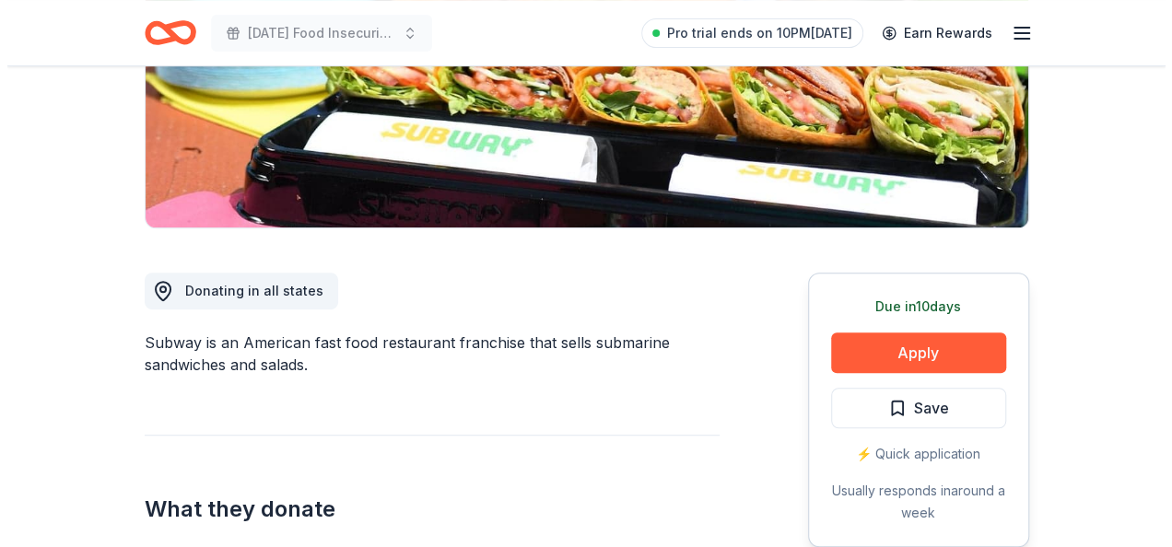
scroll to position [369, 0]
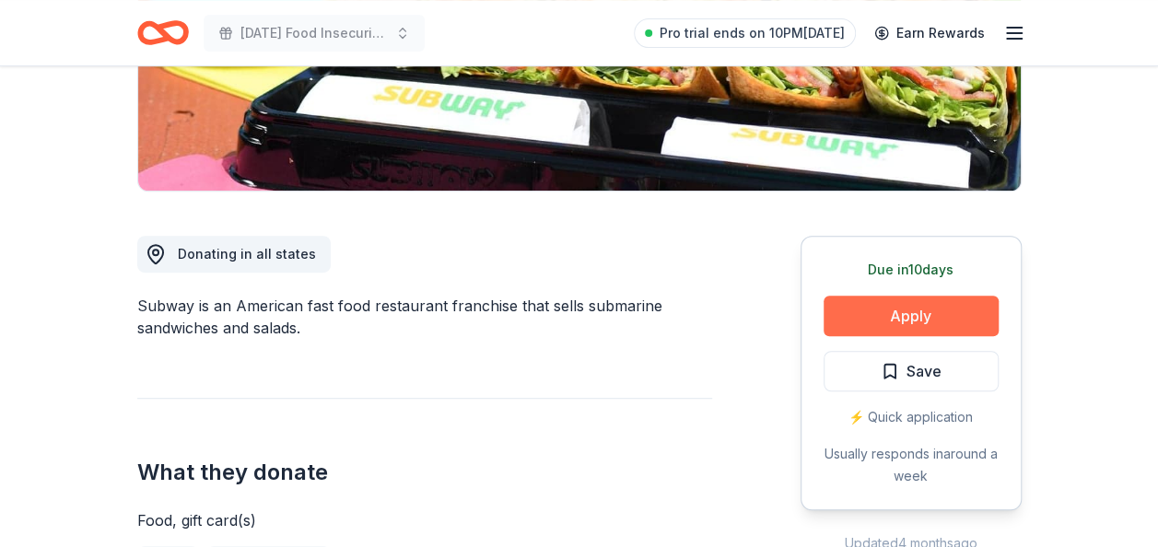
click at [932, 332] on button "Apply" at bounding box center [911, 316] width 175 height 41
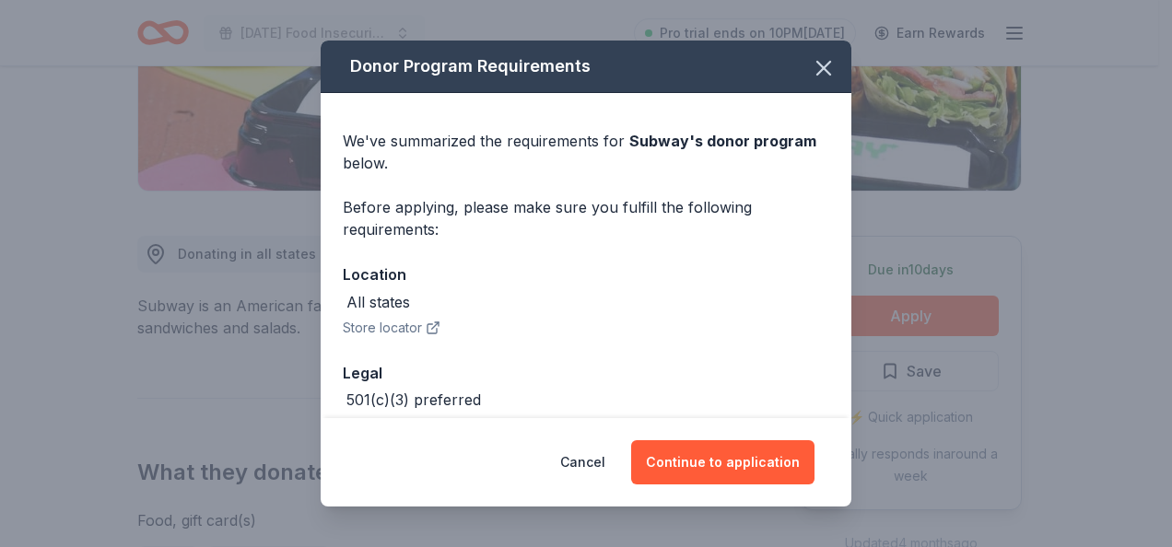
click at [682, 317] on div "All states Store locator" at bounding box center [586, 315] width 487 height 48
click at [414, 309] on div "All states" at bounding box center [586, 302] width 487 height 22
click at [398, 333] on button "Store locator" at bounding box center [392, 328] width 98 height 22
click at [780, 463] on button "Continue to application" at bounding box center [722, 462] width 183 height 44
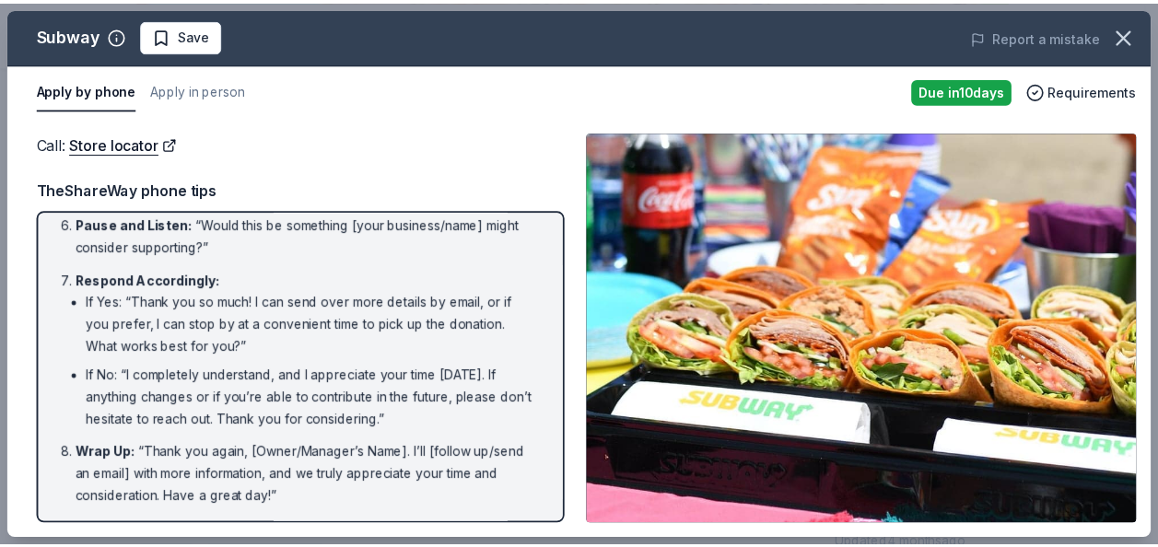
scroll to position [443, 0]
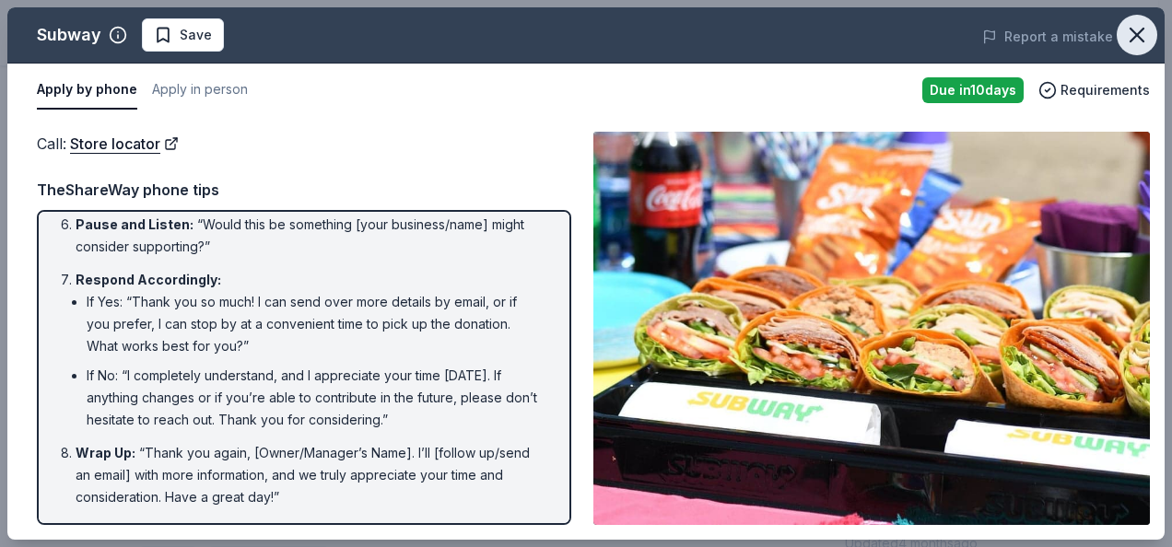
click at [1132, 39] on icon "button" at bounding box center [1137, 35] width 13 height 13
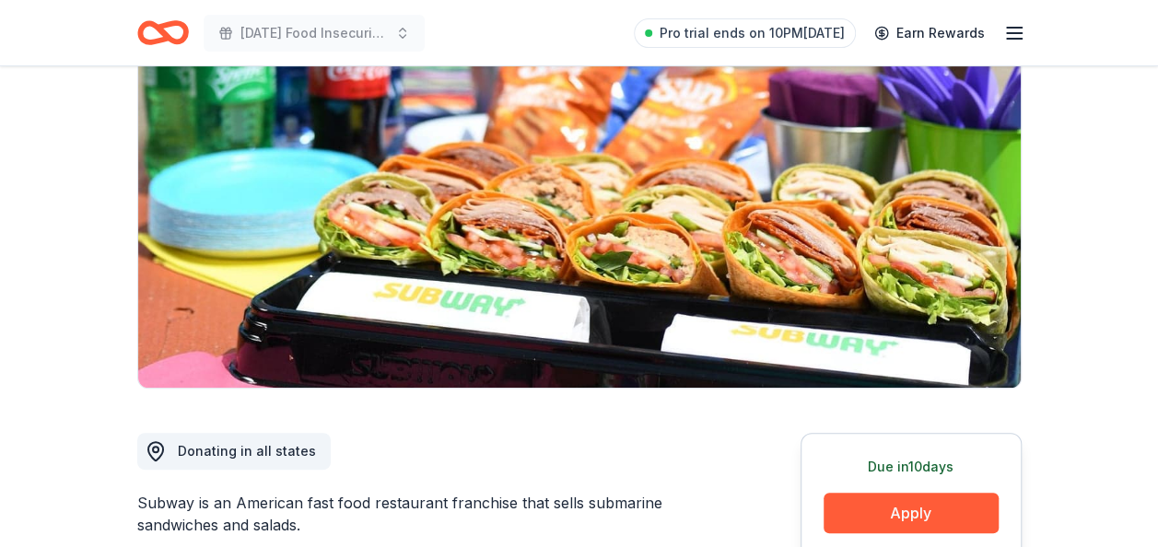
scroll to position [0, 0]
